Goal: Task Accomplishment & Management: Use online tool/utility

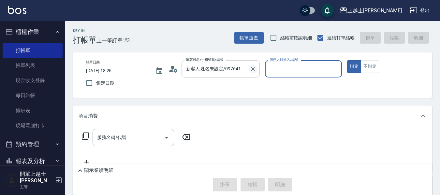
click at [253, 70] on icon "Clear" at bounding box center [253, 69] width 4 height 4
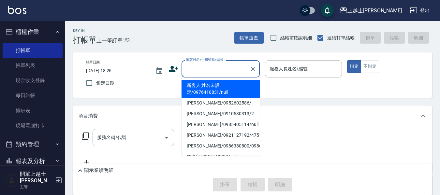
click at [218, 66] on input "顧客姓名/手機號碼/編號" at bounding box center [215, 68] width 63 height 11
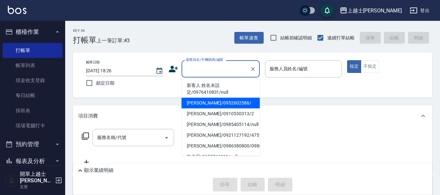
click at [200, 103] on li "[PERSON_NAME]/0952602586/" at bounding box center [221, 103] width 78 height 11
type input "[PERSON_NAME]/0952602586/"
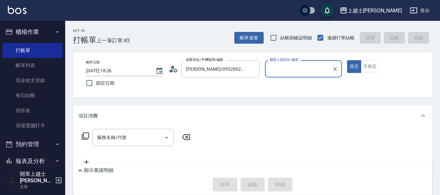
type input "[PERSON_NAME]-12"
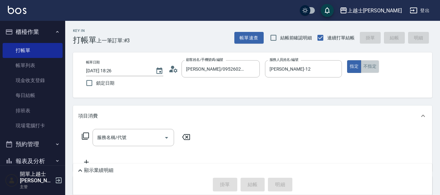
click at [370, 70] on button "不指定" at bounding box center [370, 66] width 18 height 13
click at [128, 135] on input "服務名稱/代號" at bounding box center [128, 137] width 66 height 11
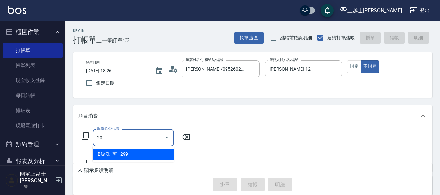
type input "2"
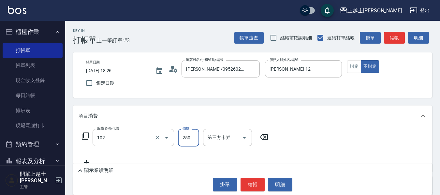
type input "精油洗髮(102)"
type input "300"
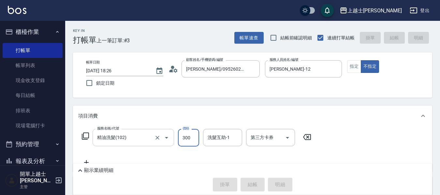
type input "[DATE] 19:06"
